Goal: Complete application form: Complete application form

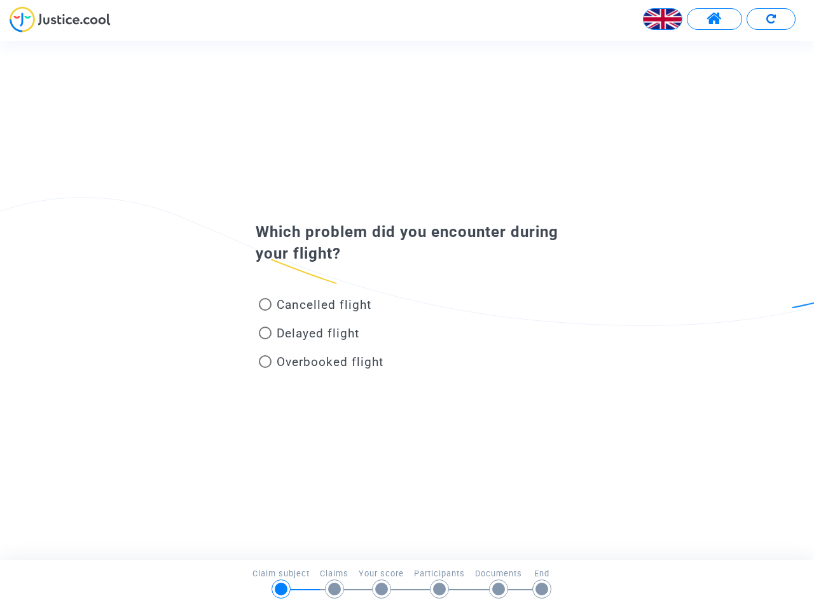
click at [662, 19] on img at bounding box center [662, 19] width 38 height 38
click at [714, 19] on span at bounding box center [714, 19] width 16 height 17
click at [771, 19] on div at bounding box center [407, 23] width 814 height 35
click at [407, 300] on div "Cancelled flight" at bounding box center [386, 307] width 280 height 29
click at [315, 307] on span "Cancelled flight" at bounding box center [324, 305] width 95 height 15
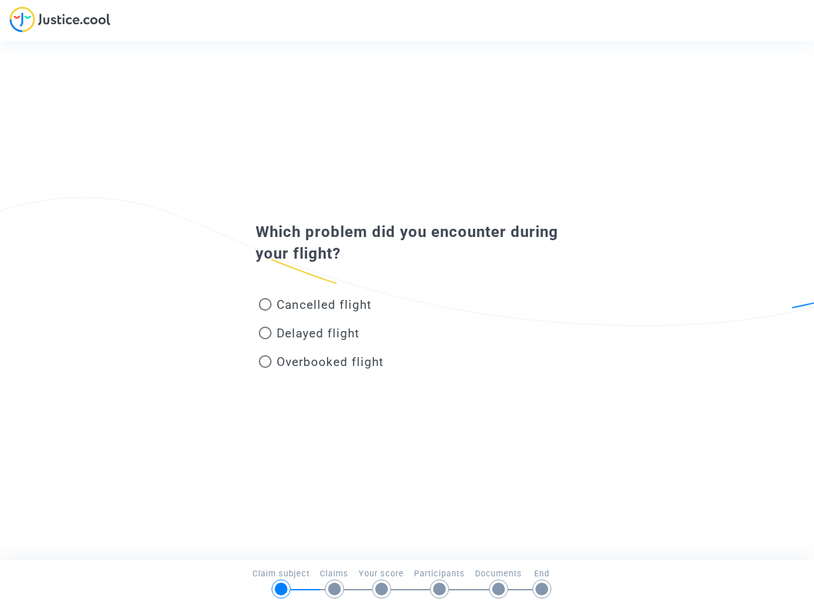
click at [265, 311] on input "Cancelled flight" at bounding box center [264, 311] width 1 height 1
radio input "true"
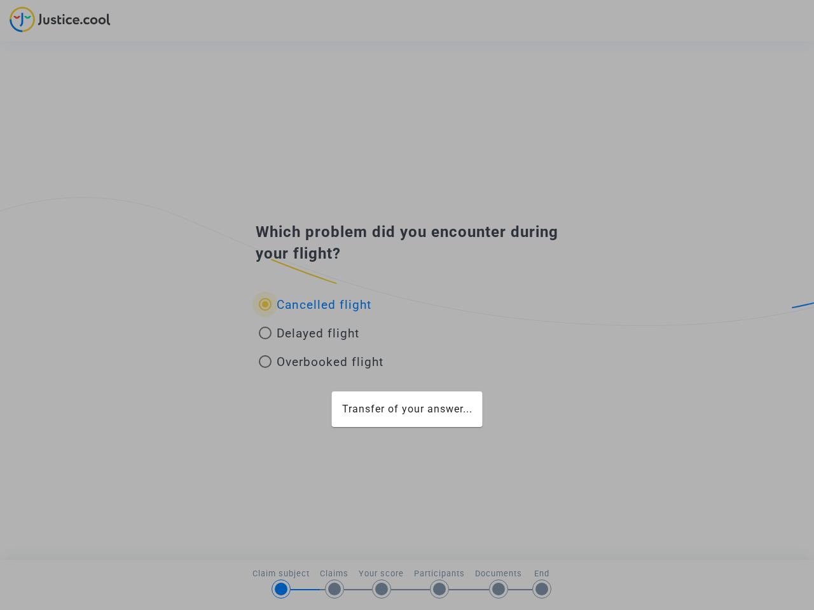
click at [315, 305] on div "Transfer of your answer..." at bounding box center [407, 305] width 814 height 610
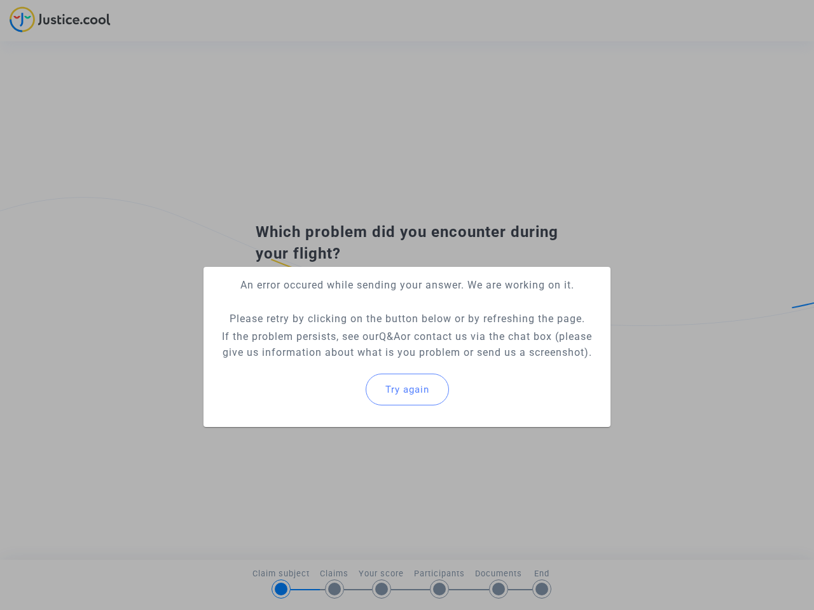
click at [309, 336] on p "If the problem persists, see our Q&A or contact us via the chat box (please giv…" at bounding box center [407, 345] width 387 height 32
click at [309, 333] on p "If the problem persists, see our Q&A or contact us via the chat box (please giv…" at bounding box center [407, 345] width 387 height 32
click at [321, 364] on div "Try again" at bounding box center [407, 389] width 387 height 55
click at [321, 362] on mat-card "An error occured while sending your answer. We are working on it. Please retry …" at bounding box center [406, 347] width 407 height 160
